Goal: Information Seeking & Learning: Learn about a topic

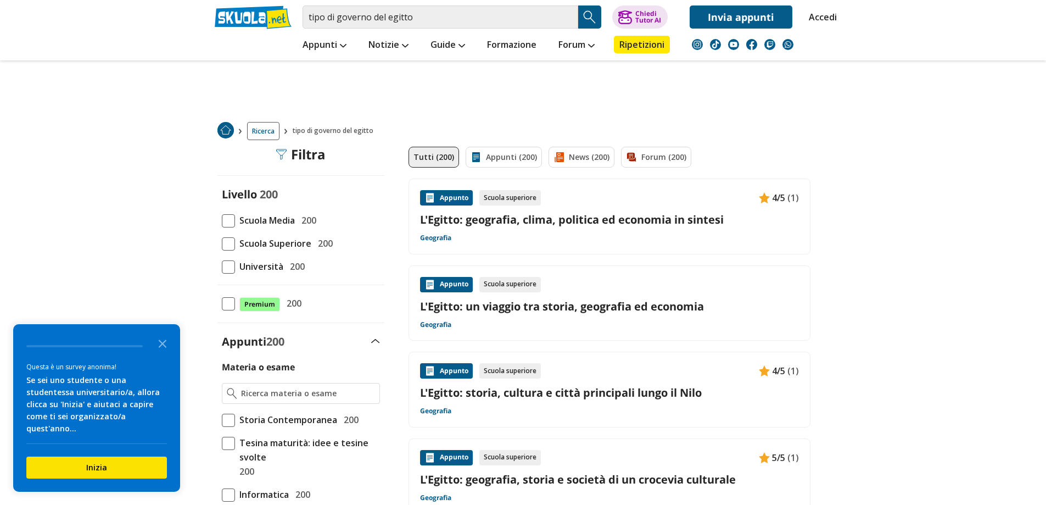
click at [231, 218] on span at bounding box center [228, 220] width 13 height 13
click at [222, 220] on input "Scuola Media 200" at bounding box center [222, 220] width 0 height 0
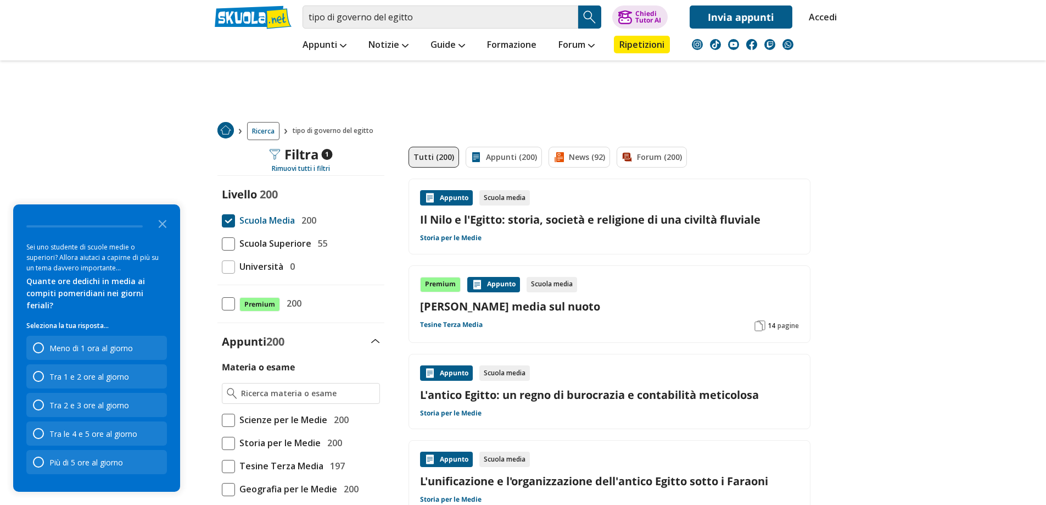
click at [444, 311] on link "[PERSON_NAME] media sul nuoto" at bounding box center [609, 306] width 379 height 15
